Goal: Check status: Check status

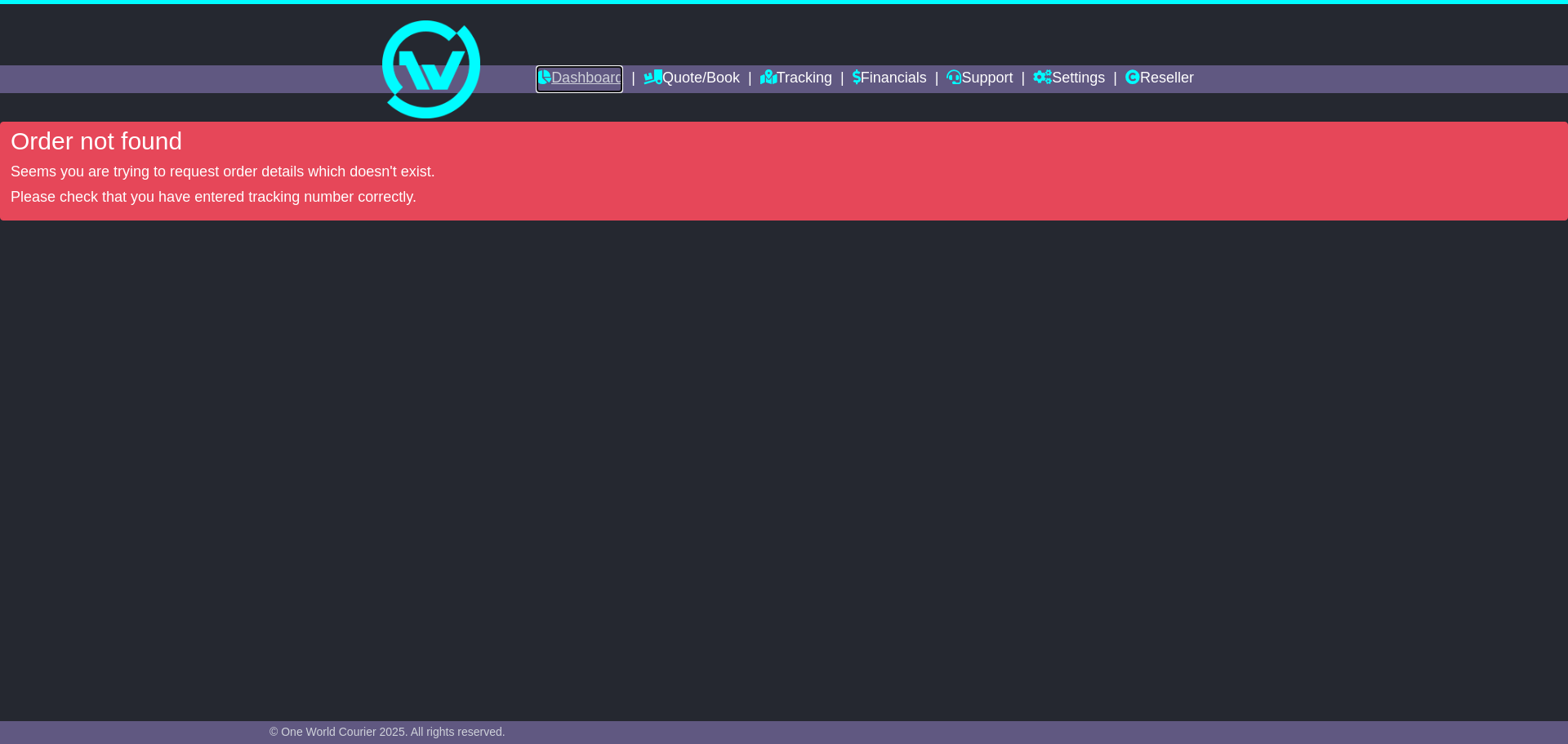
click at [538, 72] on link "Dashboard" at bounding box center [579, 79] width 88 height 28
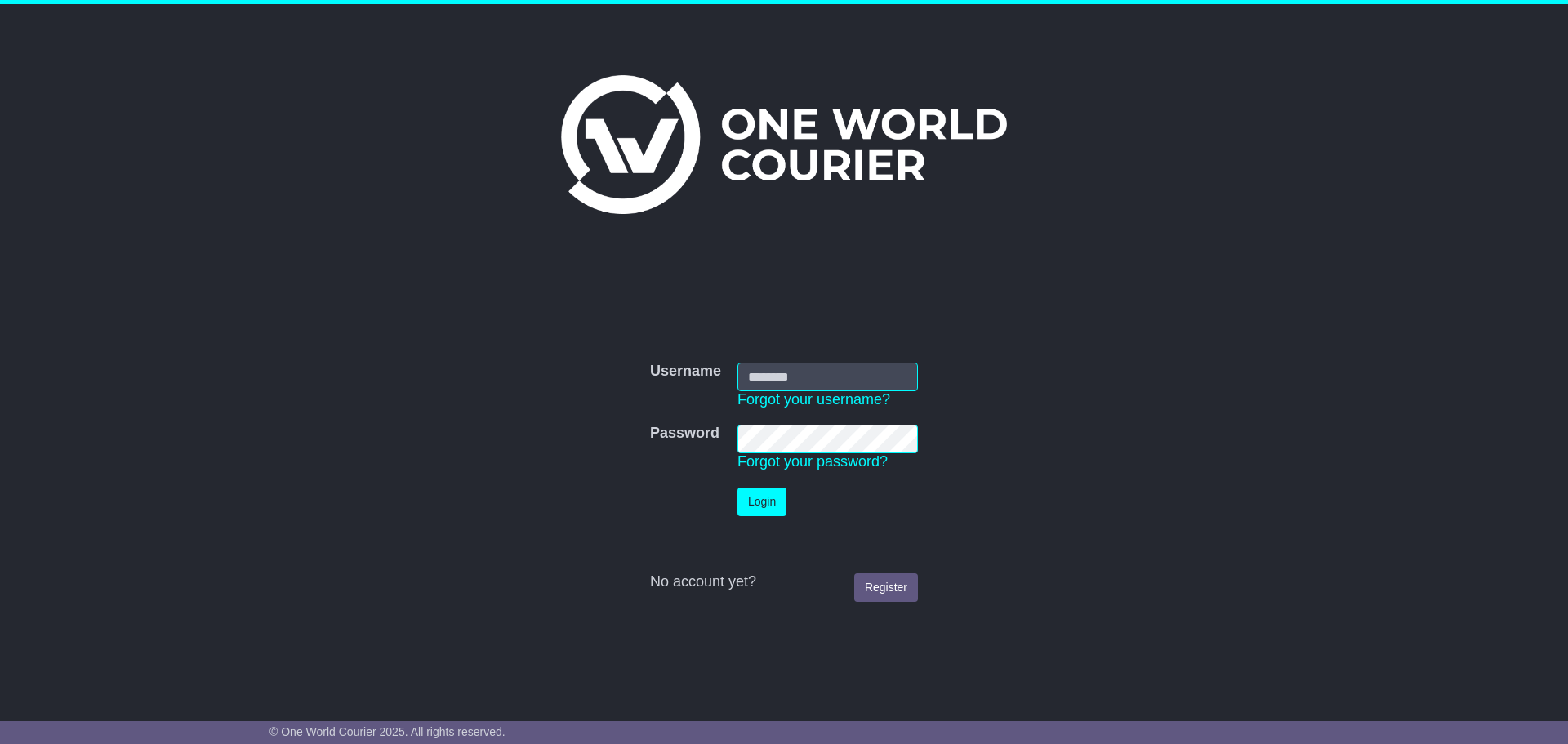
type input "**********"
click at [779, 511] on button "Login" at bounding box center [762, 502] width 49 height 29
